Goal: Task Accomplishment & Management: Use online tool/utility

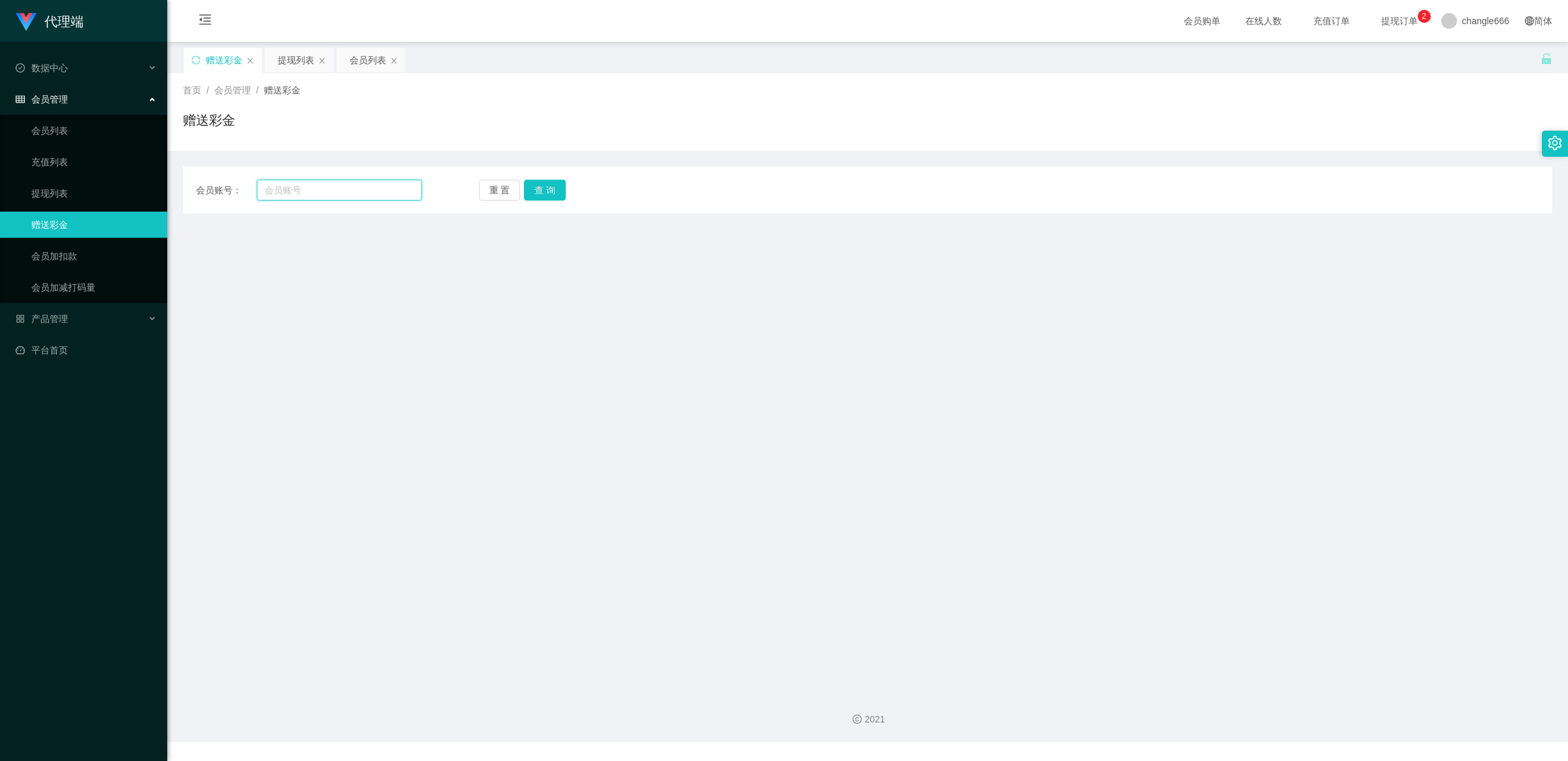
click at [299, 187] on input "text" at bounding box center [340, 190] width 165 height 21
paste input "993380"
type input "993380"
click at [542, 195] on button "查 询" at bounding box center [545, 190] width 42 height 21
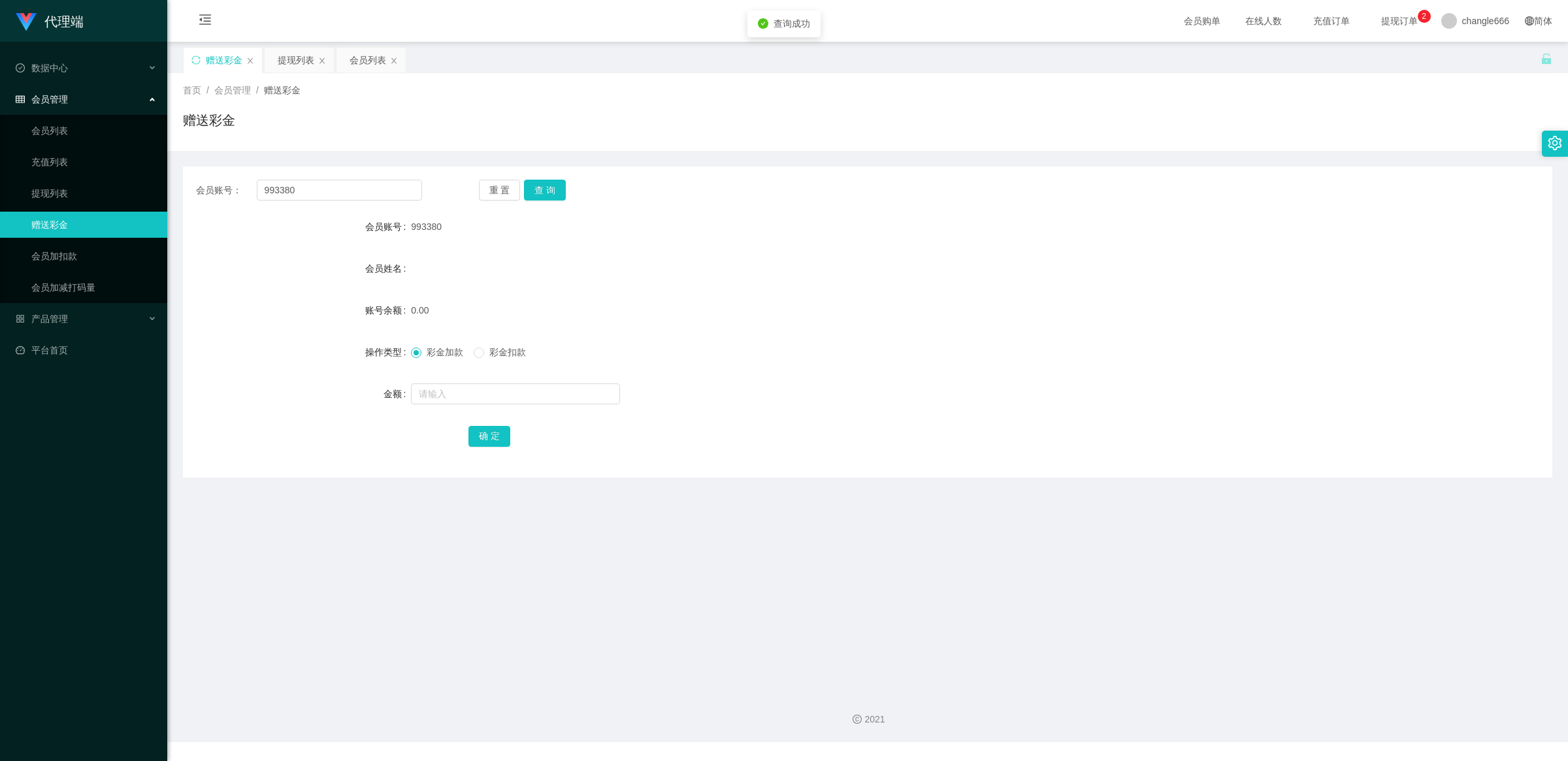
click at [428, 382] on div at bounding box center [810, 394] width 799 height 26
click at [446, 395] on input "text" at bounding box center [515, 394] width 209 height 21
type input "100"
click at [493, 443] on button "确 定" at bounding box center [490, 437] width 42 height 21
